Goal: Find contact information: Find contact information

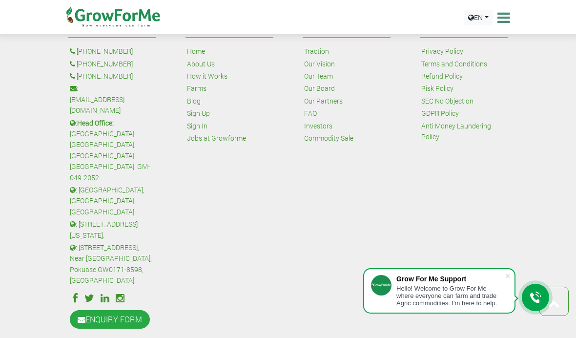
scroll to position [2396, 0]
click at [99, 310] on link "ENQUIRY FORM" at bounding box center [110, 319] width 80 height 19
